Goal: Task Accomplishment & Management: Manage account settings

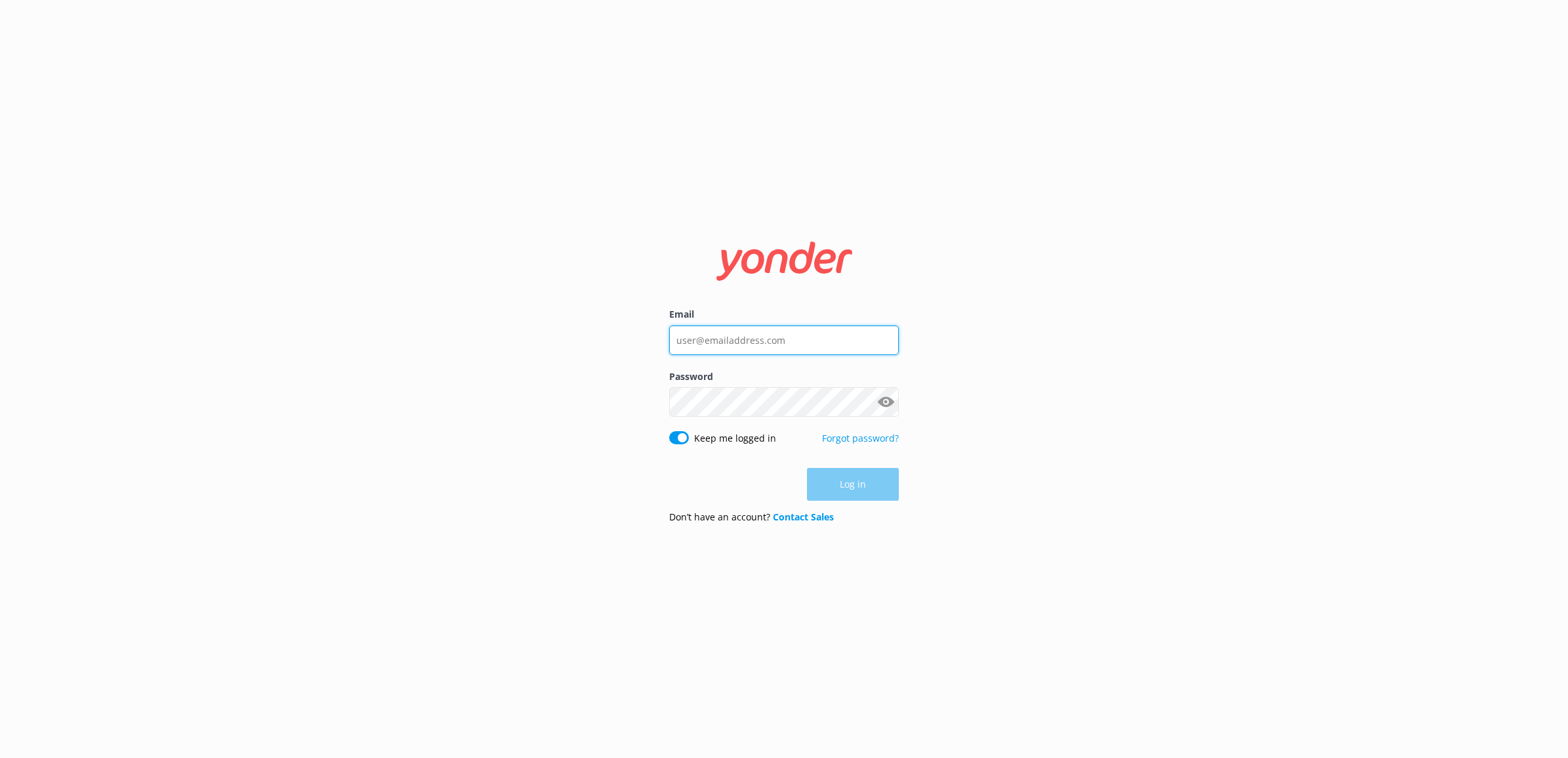
type input "[EMAIL_ADDRESS][DOMAIN_NAME]"
click at [840, 492] on div "Log in" at bounding box center [784, 485] width 229 height 33
click at [847, 490] on button "Log in" at bounding box center [852, 485] width 92 height 33
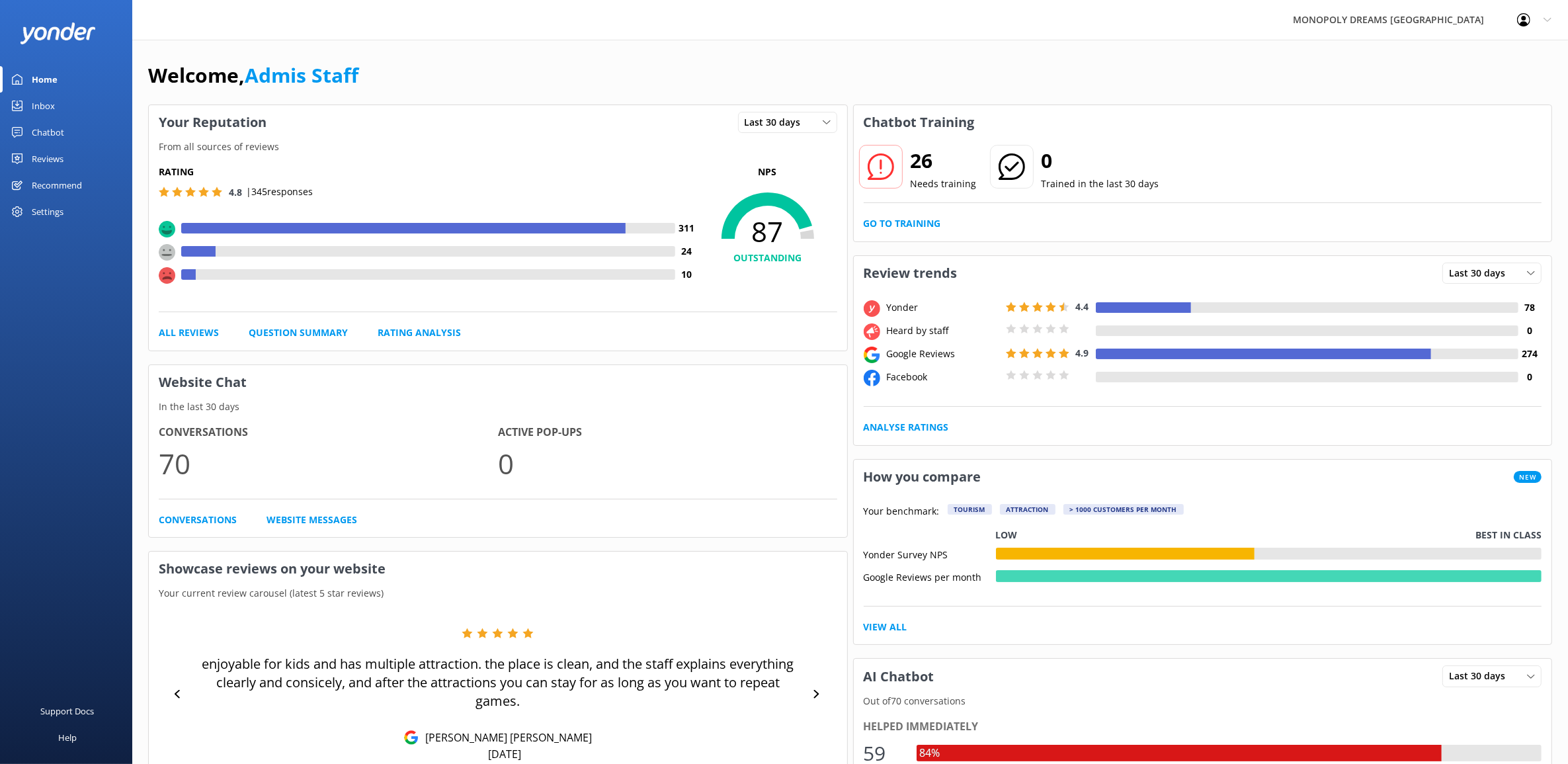
click at [38, 100] on div "Inbox" at bounding box center [43, 106] width 23 height 27
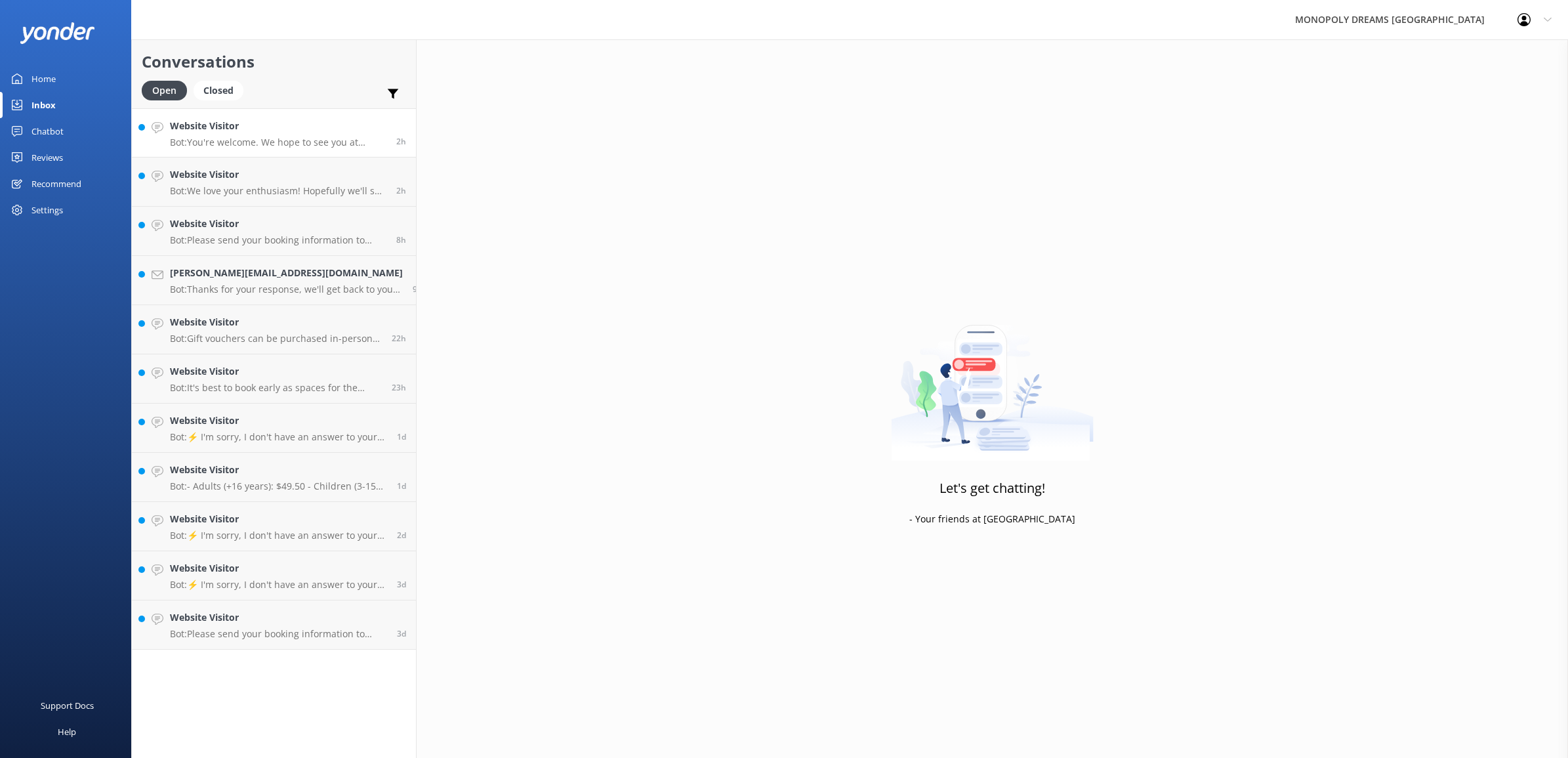
click at [291, 140] on p "Bot: You're welcome. We hope to see you at MONOPOLY DREAMS soon!" at bounding box center [278, 142] width 216 height 12
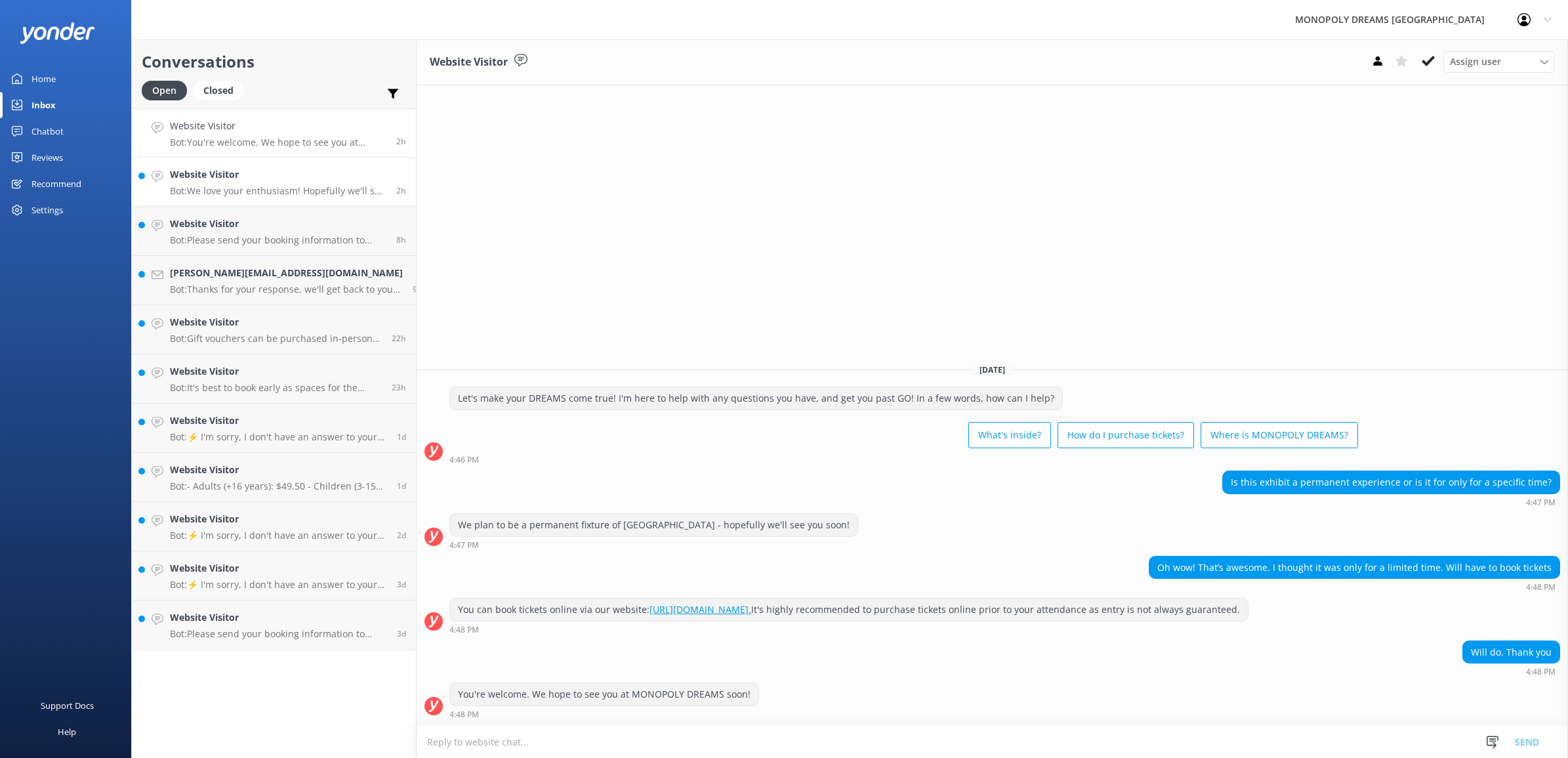
click at [285, 178] on h4 "Website Visitor" at bounding box center [278, 175] width 216 height 15
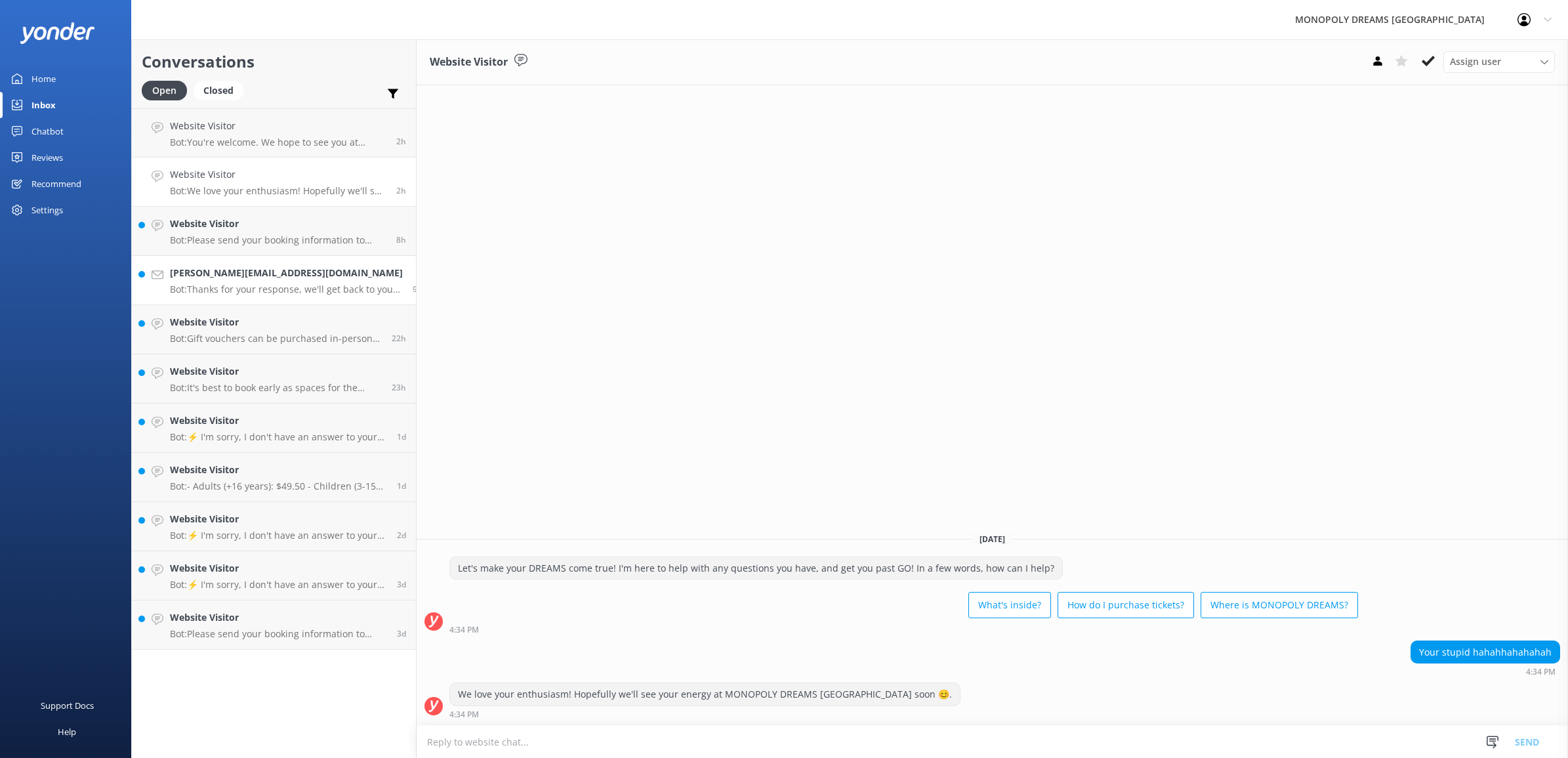
click at [264, 287] on p "Bot: Thanks for your response, we'll get back to you as soon as we can during o…" at bounding box center [286, 289] width 233 height 12
